Goal: Browse casually: Explore the website without a specific task or goal

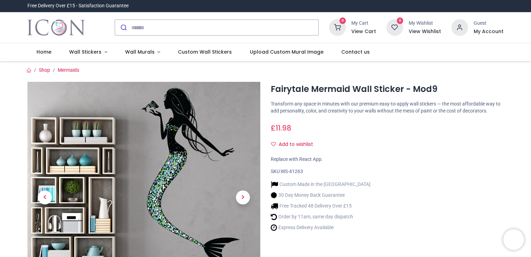
click at [177, 156] on img at bounding box center [143, 198] width 233 height 233
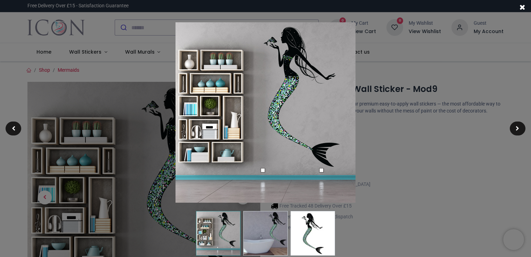
click at [282, 95] on img at bounding box center [266, 112] width 180 height 180
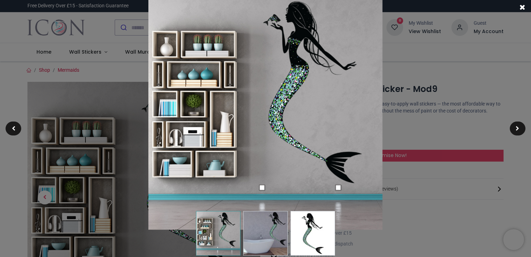
click at [500, 133] on div at bounding box center [265, 128] width 531 height 257
